Goal: Task Accomplishment & Management: Use online tool/utility

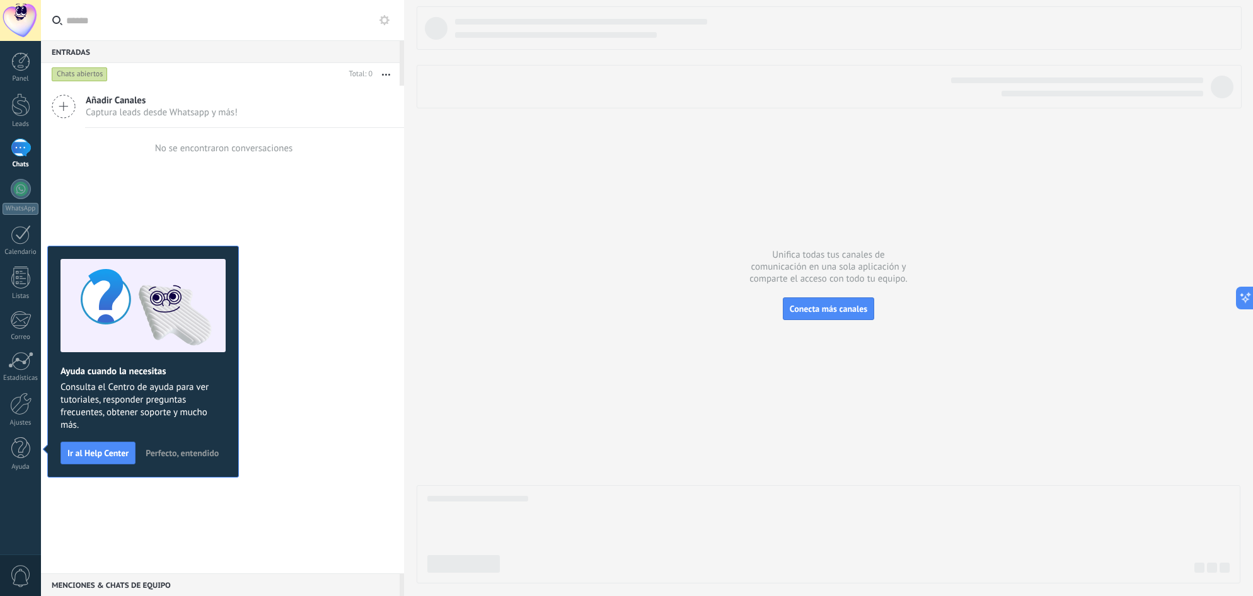
click at [193, 453] on span "Perfecto, entendido" at bounding box center [182, 453] width 73 height 9
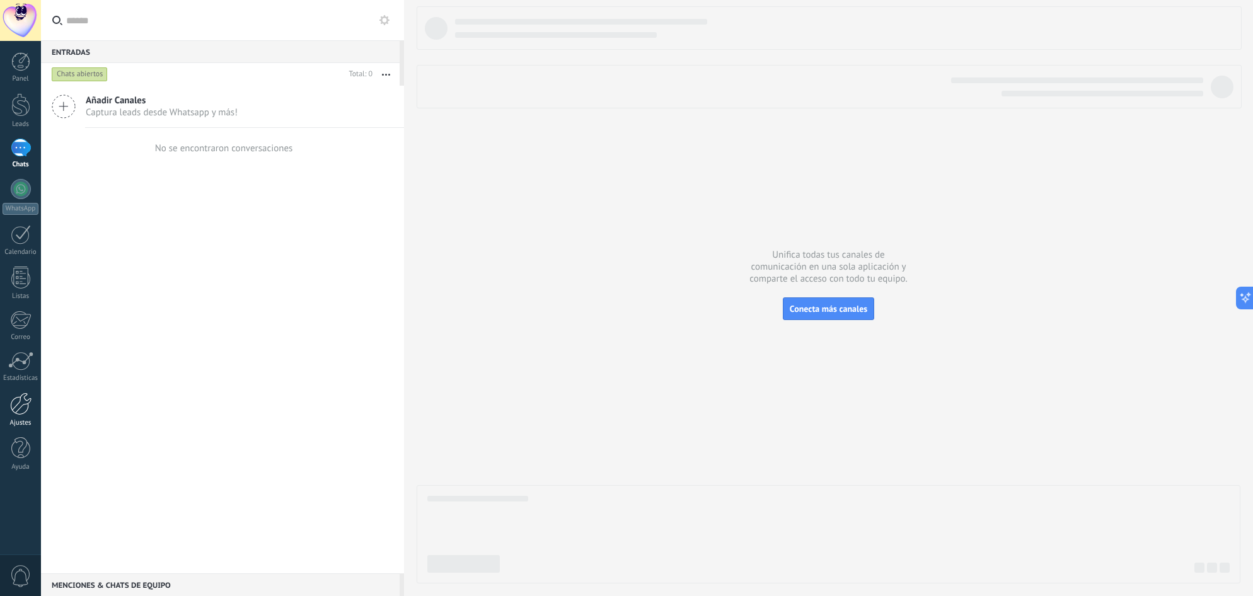
click at [26, 412] on div at bounding box center [20, 404] width 21 height 23
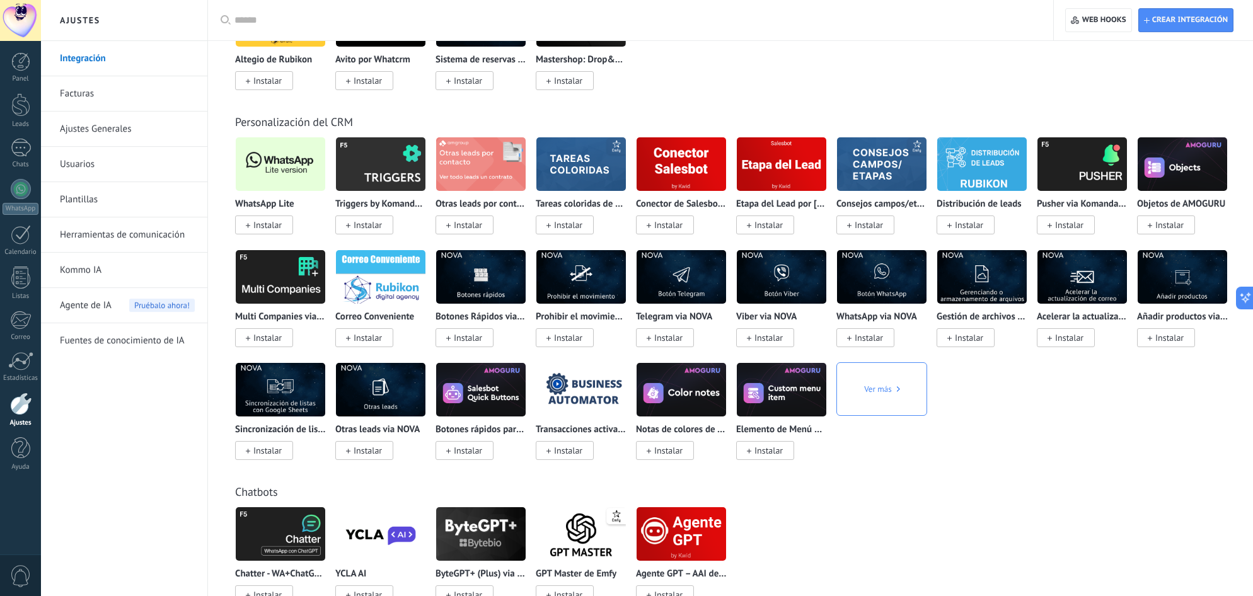
scroll to position [2121, 0]
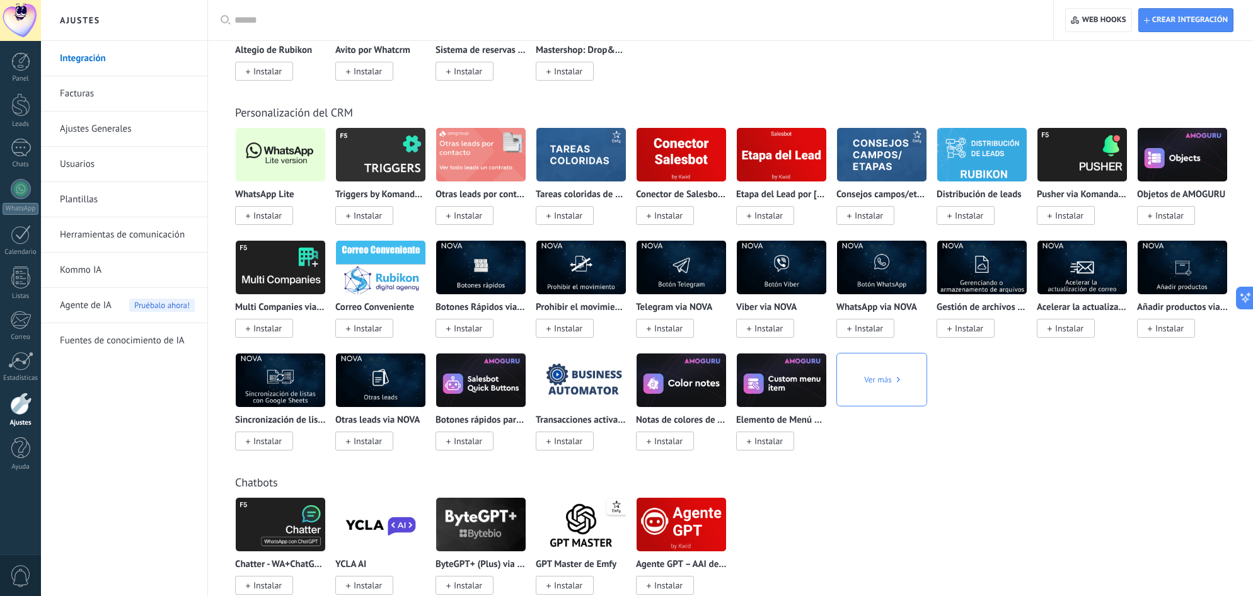
click at [278, 141] on img at bounding box center [280, 154] width 89 height 61
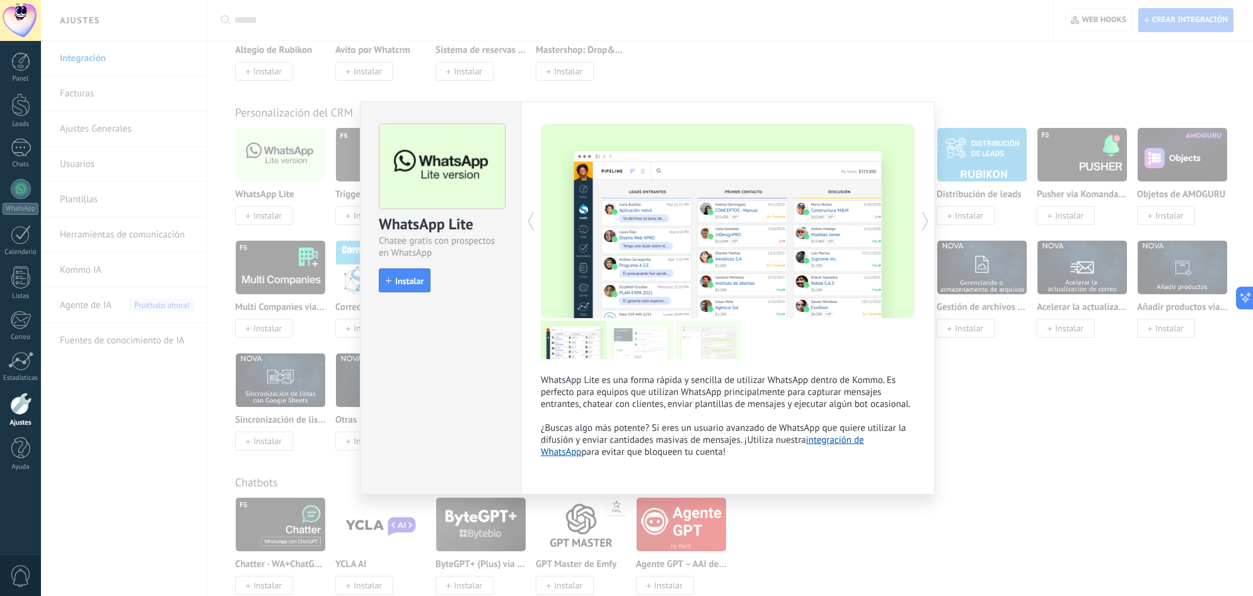
click at [257, 197] on div "WhatsApp Lite Chatee gratis con prospectos en WhatsApp install Instalar WhatsAp…" at bounding box center [647, 298] width 1212 height 596
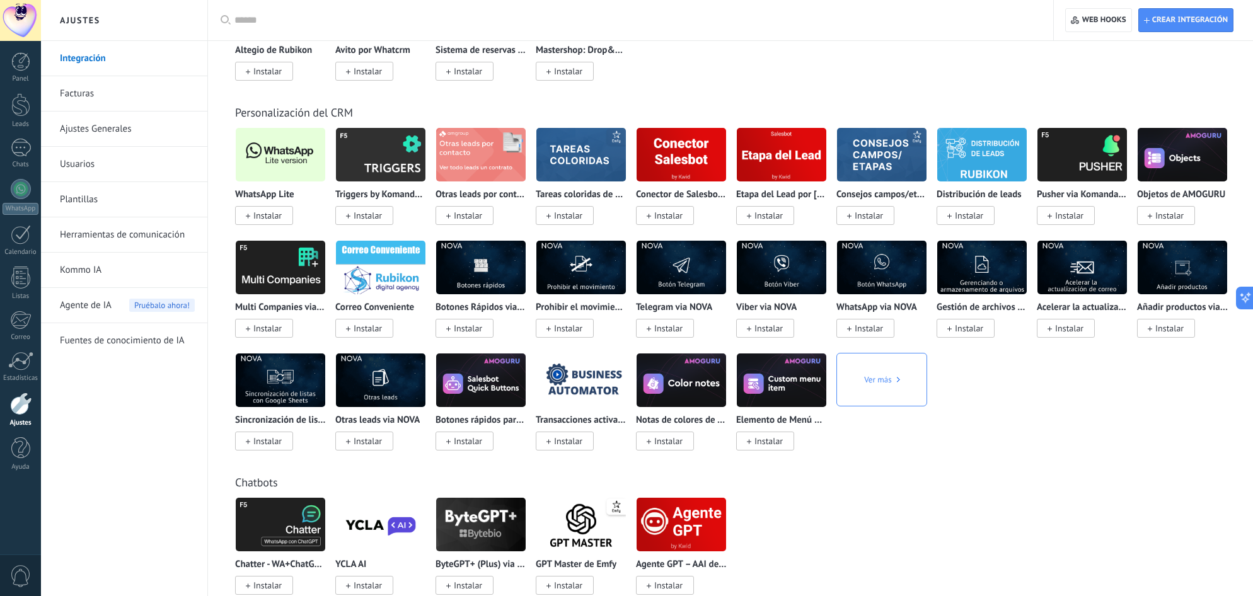
click at [270, 214] on span "Instalar" at bounding box center [267, 215] width 28 height 11
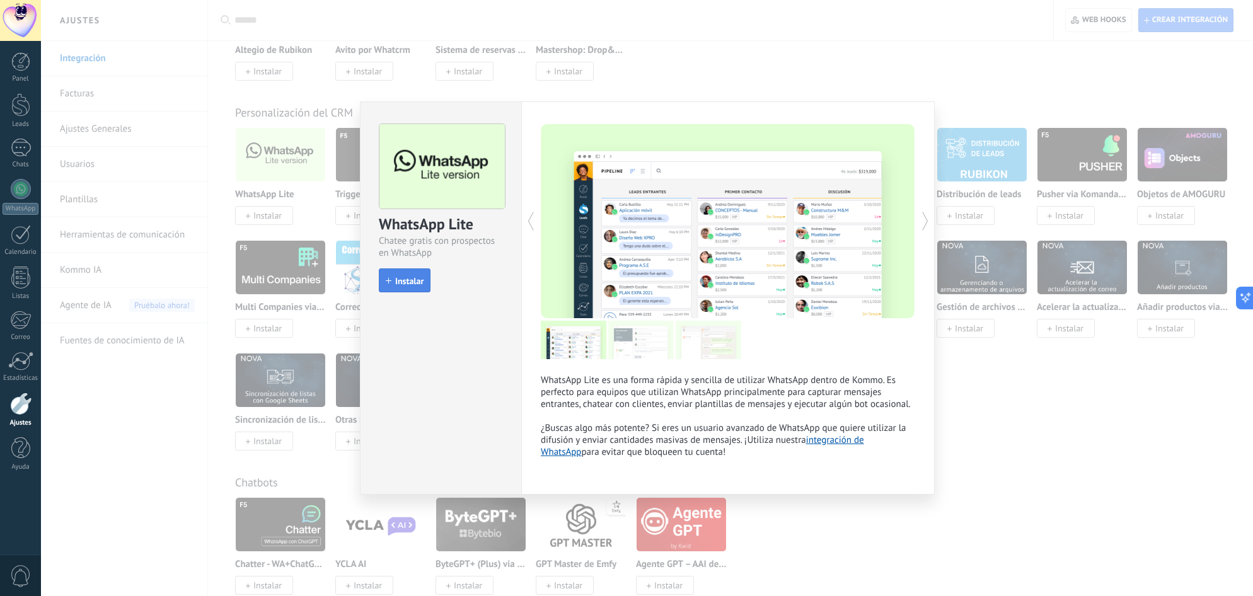
click at [415, 282] on span "Instalar" at bounding box center [409, 281] width 28 height 9
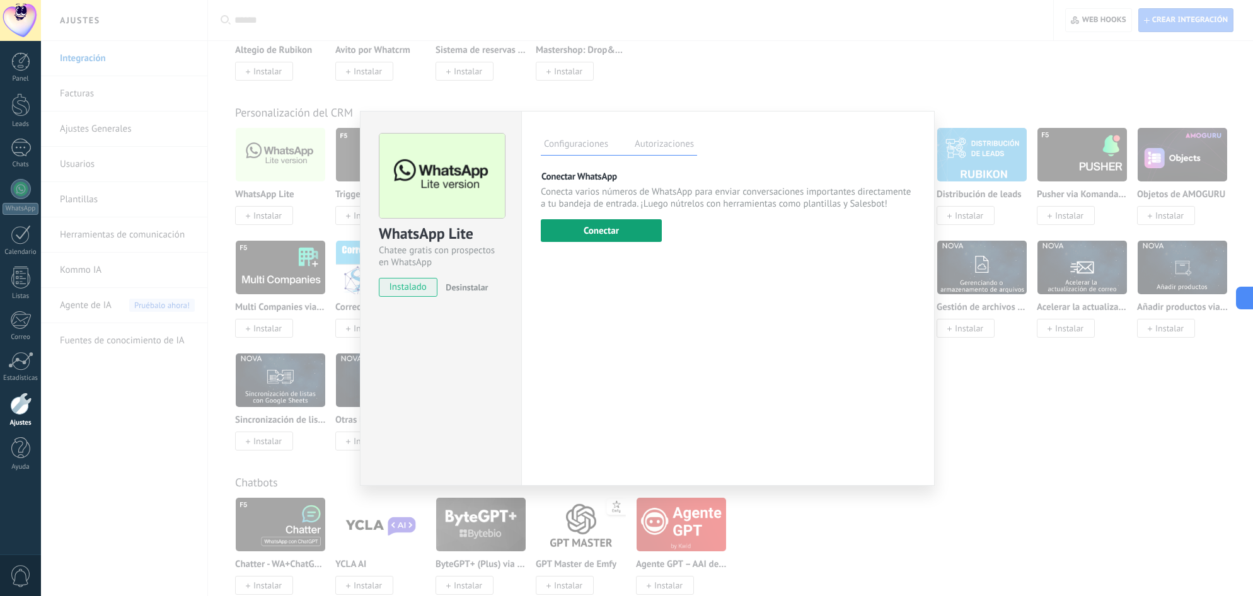
click at [603, 231] on button "Conectar" at bounding box center [601, 230] width 121 height 23
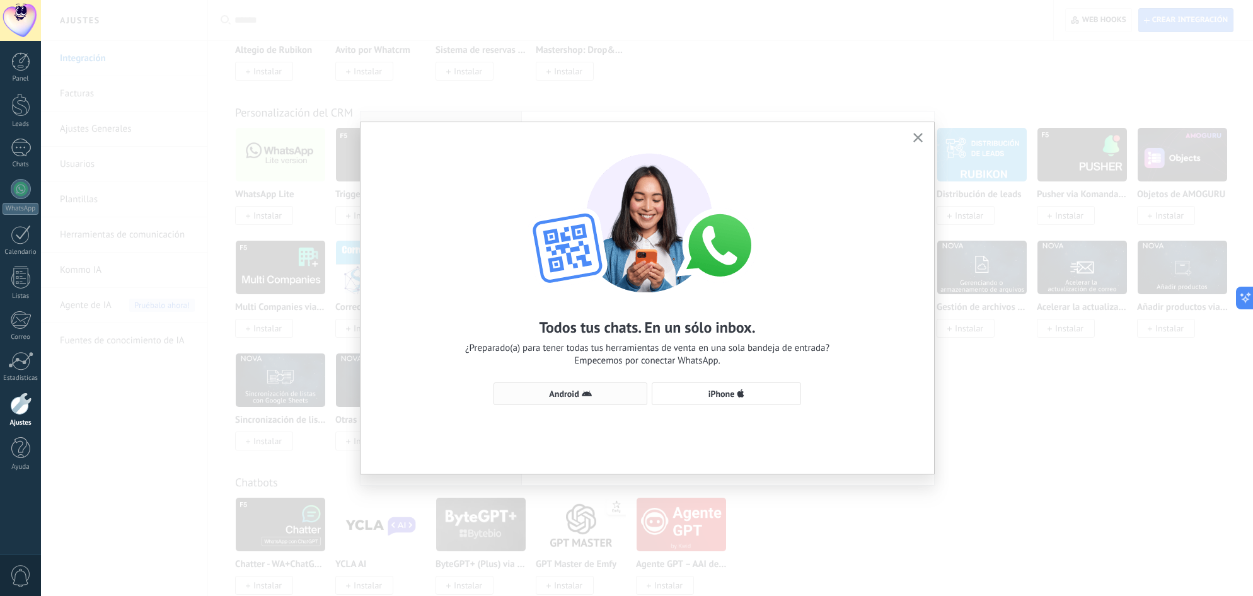
click at [599, 395] on span "Android" at bounding box center [570, 394] width 140 height 10
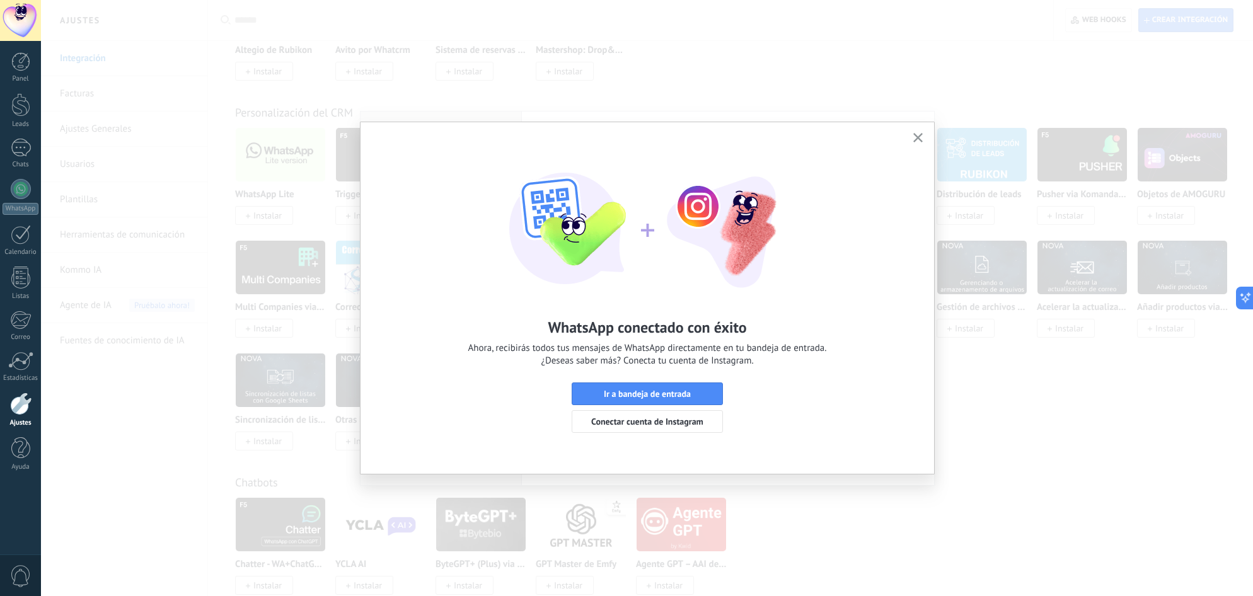
click at [915, 142] on icon "button" at bounding box center [917, 137] width 9 height 9
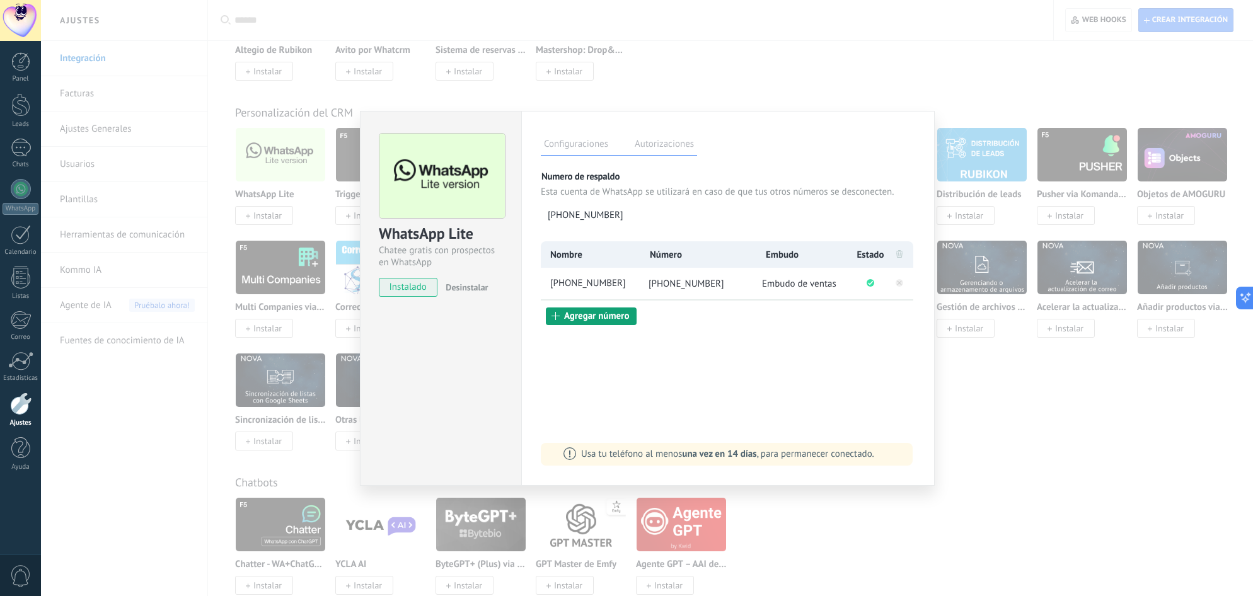
click at [575, 316] on button "Agregar número" at bounding box center [591, 317] width 91 height 18
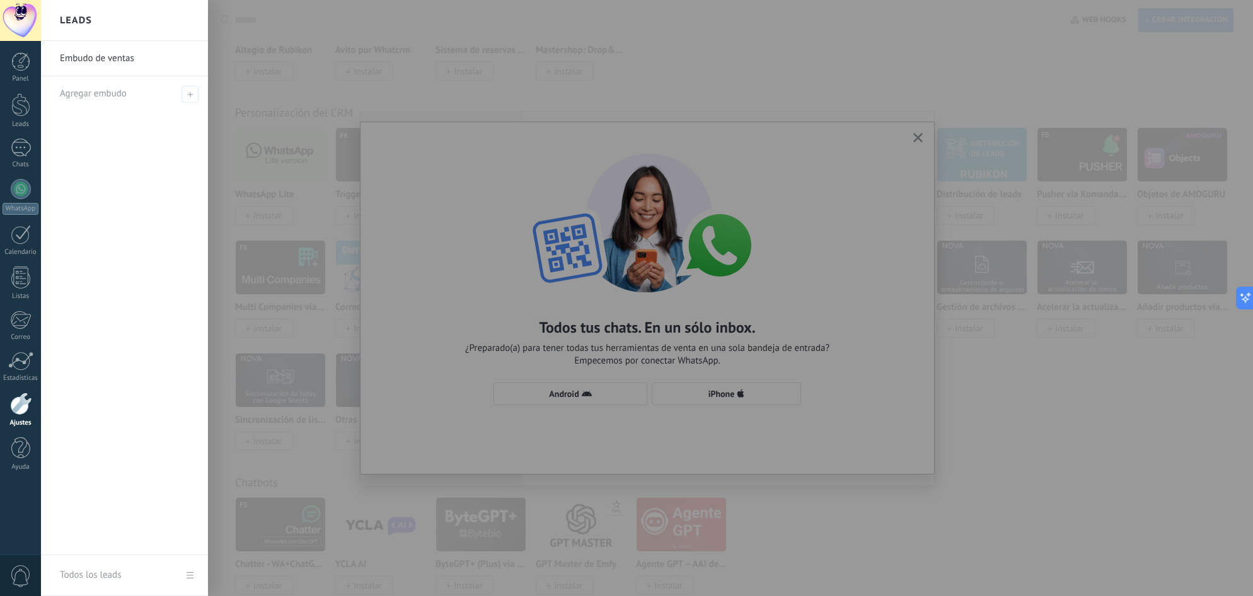
click at [591, 390] on div at bounding box center [667, 298] width 1253 height 596
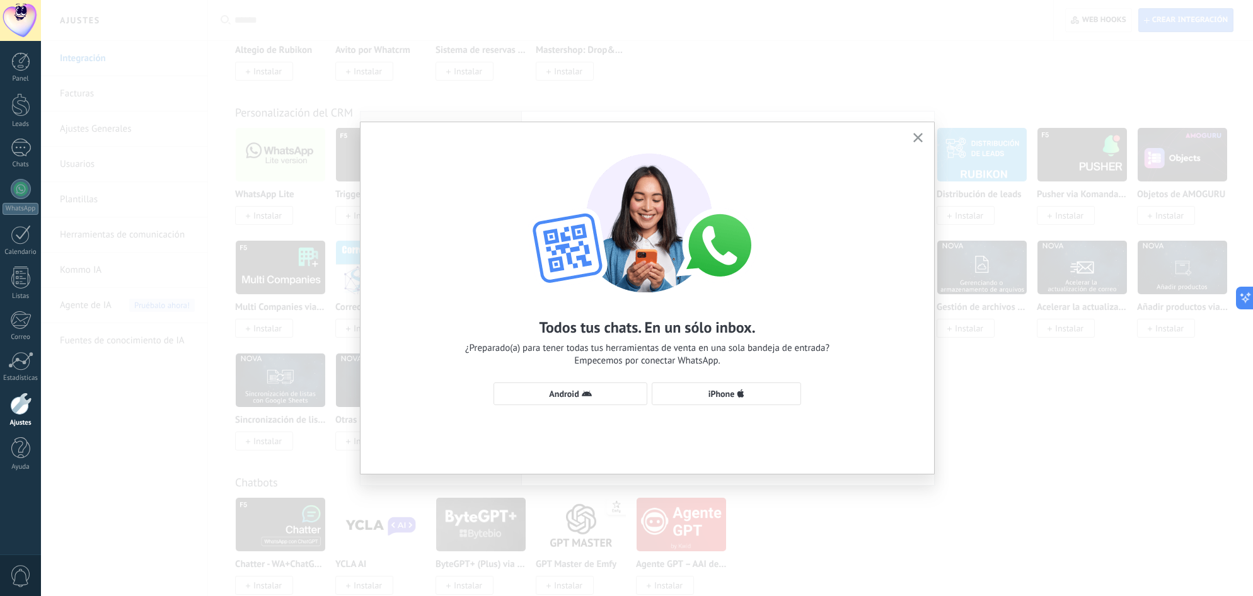
click at [591, 390] on icon "button" at bounding box center [587, 394] width 10 height 10
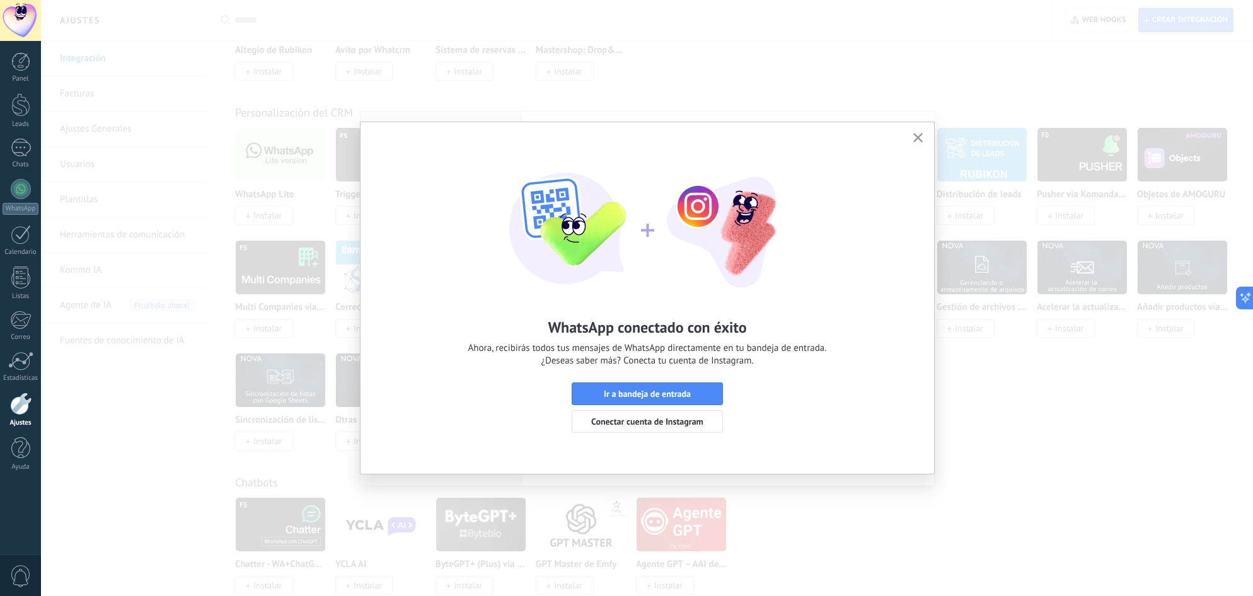
click at [923, 140] on button "button" at bounding box center [918, 138] width 16 height 17
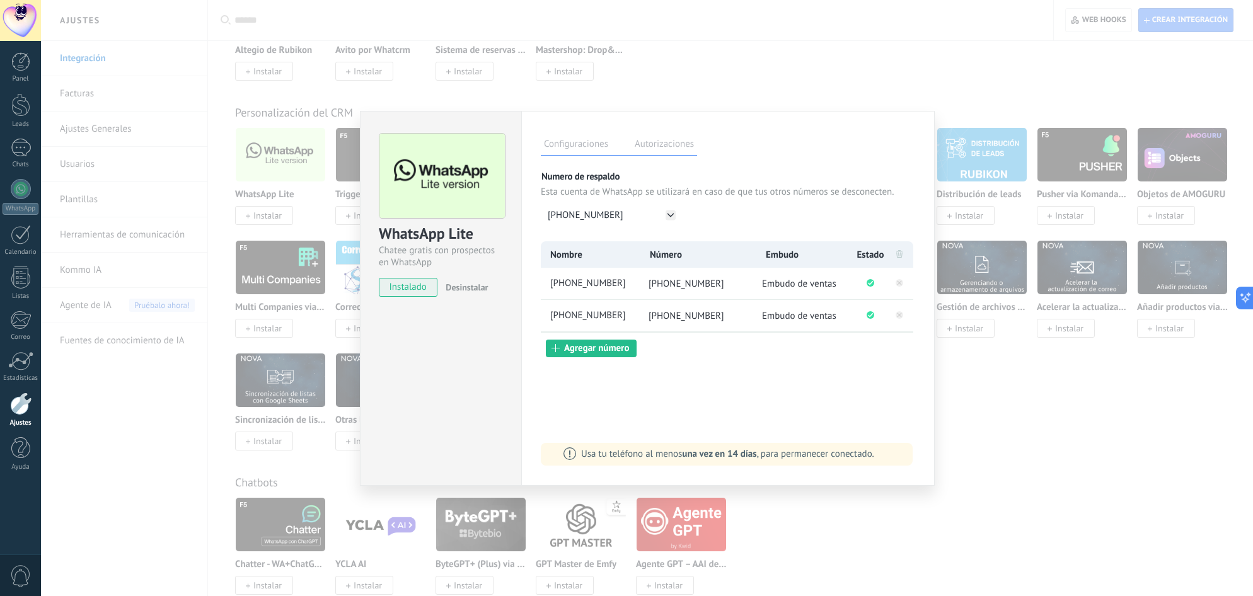
click at [768, 403] on div "Configuraciones Autorizaciones Esta pestaña registra a los usuarios que han con…" at bounding box center [727, 298] width 413 height 375
click at [1073, 408] on div "WhatsApp Lite Chatee gratis con prospectos en WhatsApp instalado Desinstalar Co…" at bounding box center [647, 298] width 1212 height 596
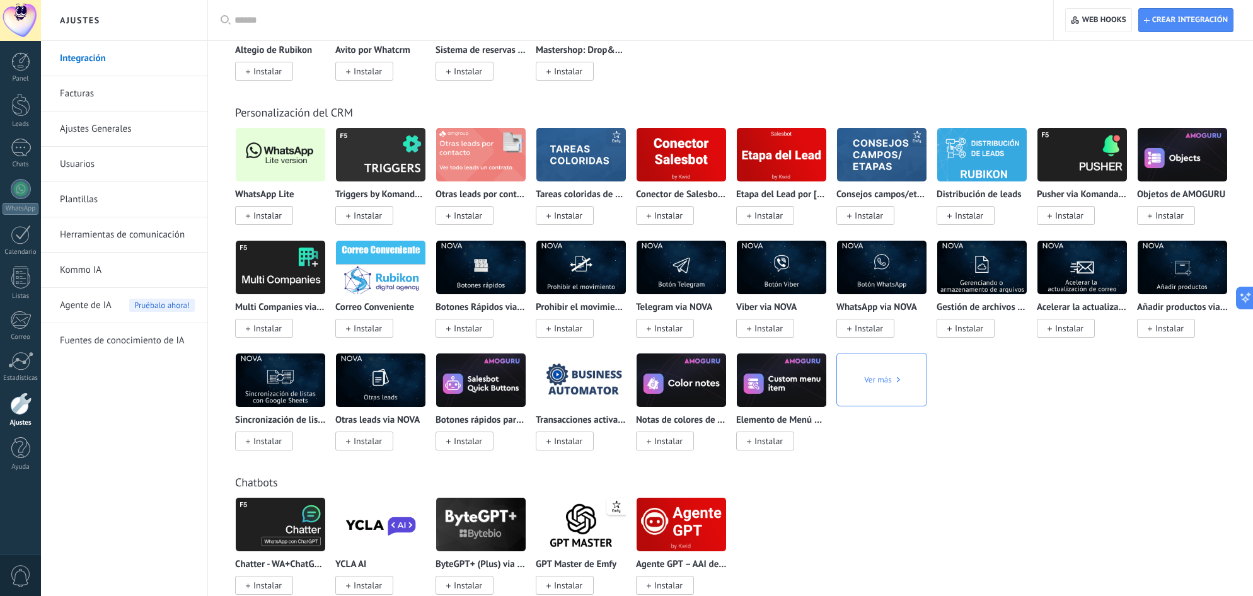
click at [15, 18] on div at bounding box center [20, 20] width 41 height 41
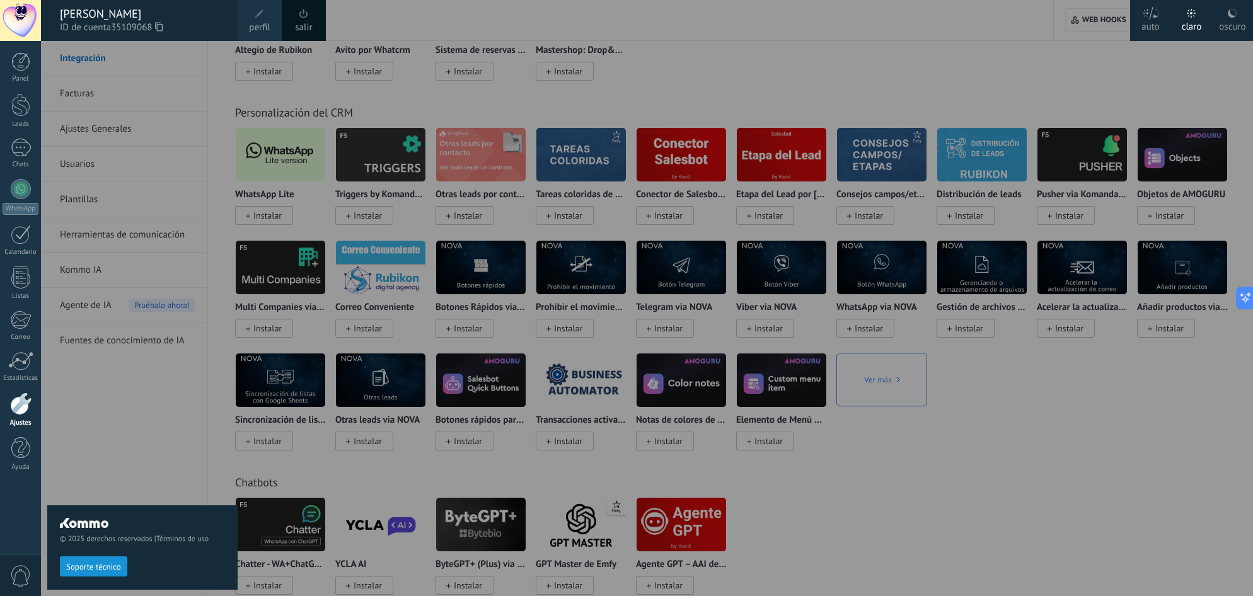
click at [310, 25] on link "salir" at bounding box center [303, 28] width 17 height 14
